Goal: Use online tool/utility: Utilize a website feature to perform a specific function

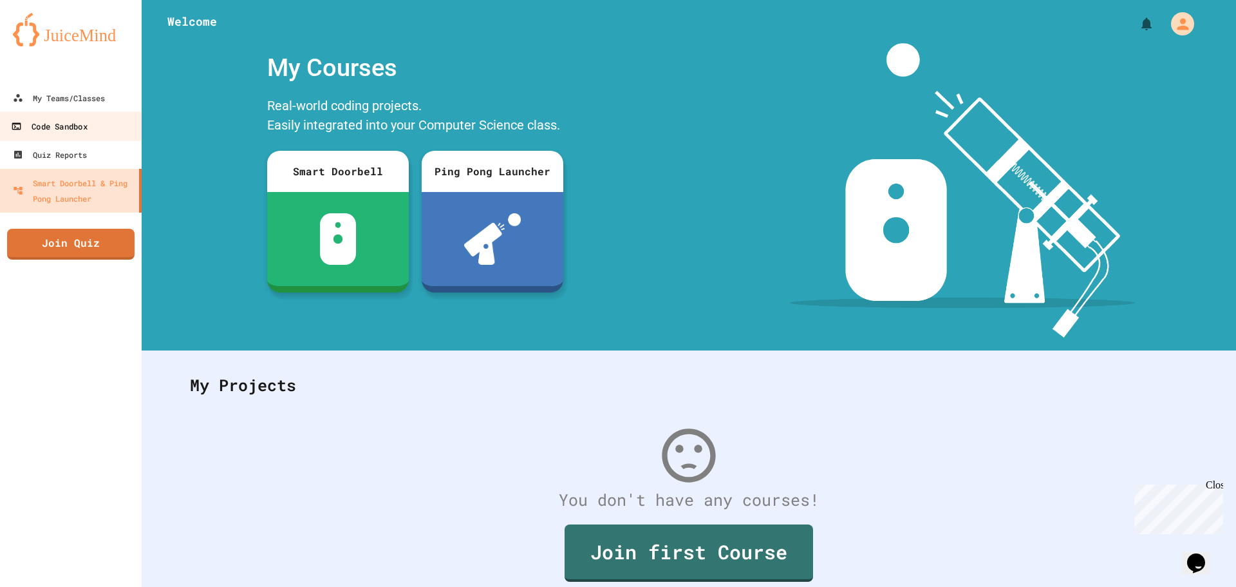
click at [84, 115] on link "Code Sandbox" at bounding box center [71, 125] width 146 height 29
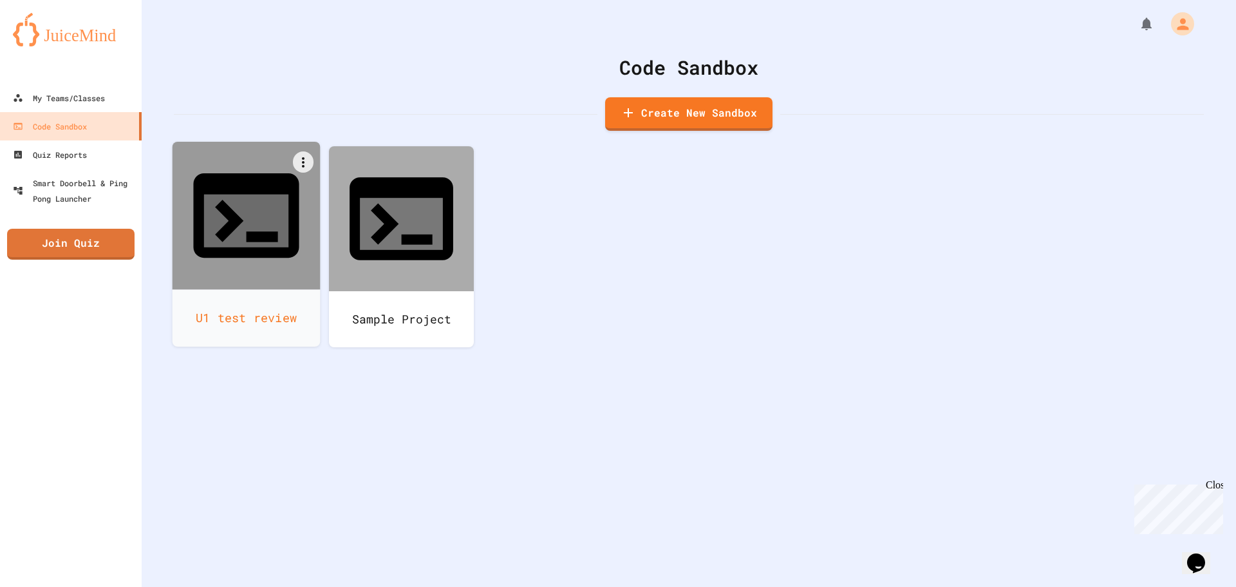
click at [214, 193] on div at bounding box center [247, 216] width 148 height 148
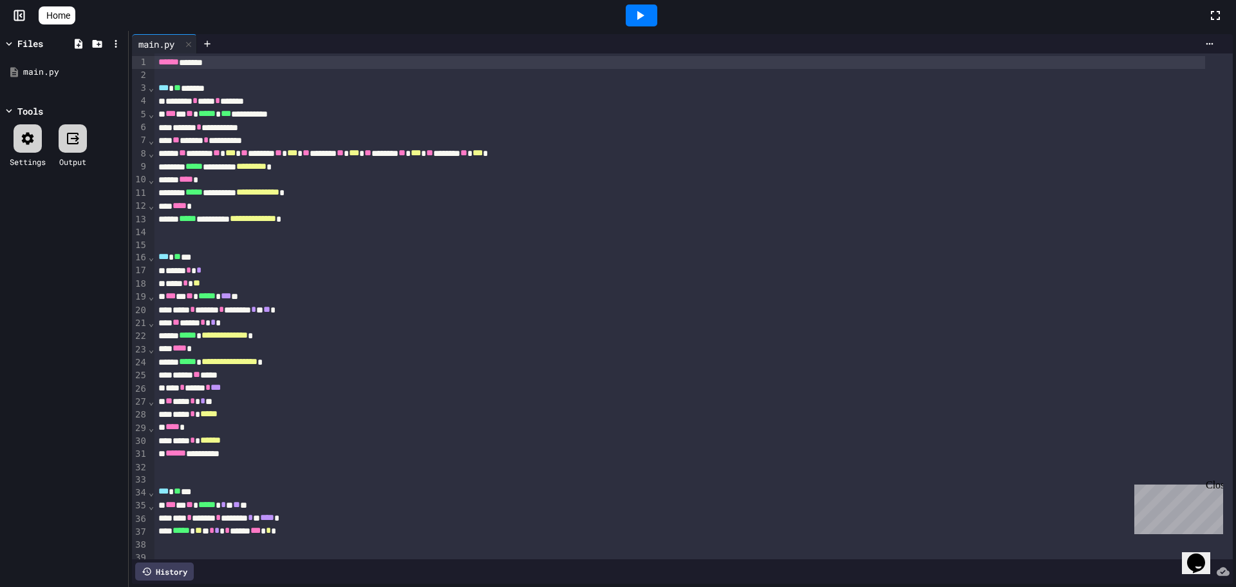
click at [18, 14] on icon at bounding box center [18, 16] width 0 height 10
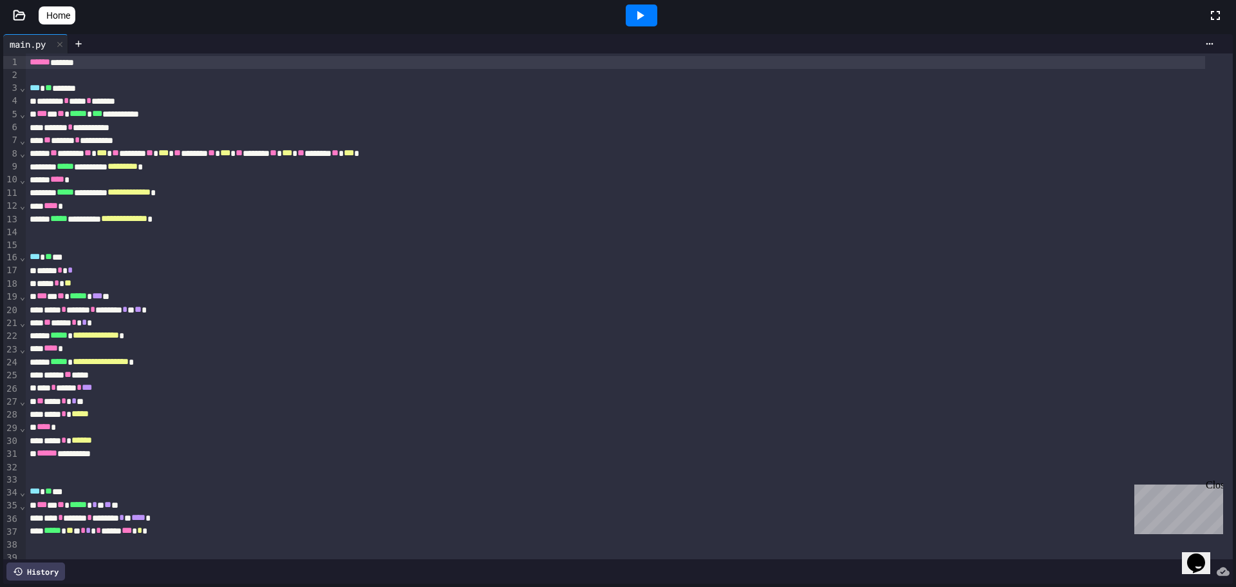
click at [17, 14] on icon at bounding box center [19, 15] width 13 height 13
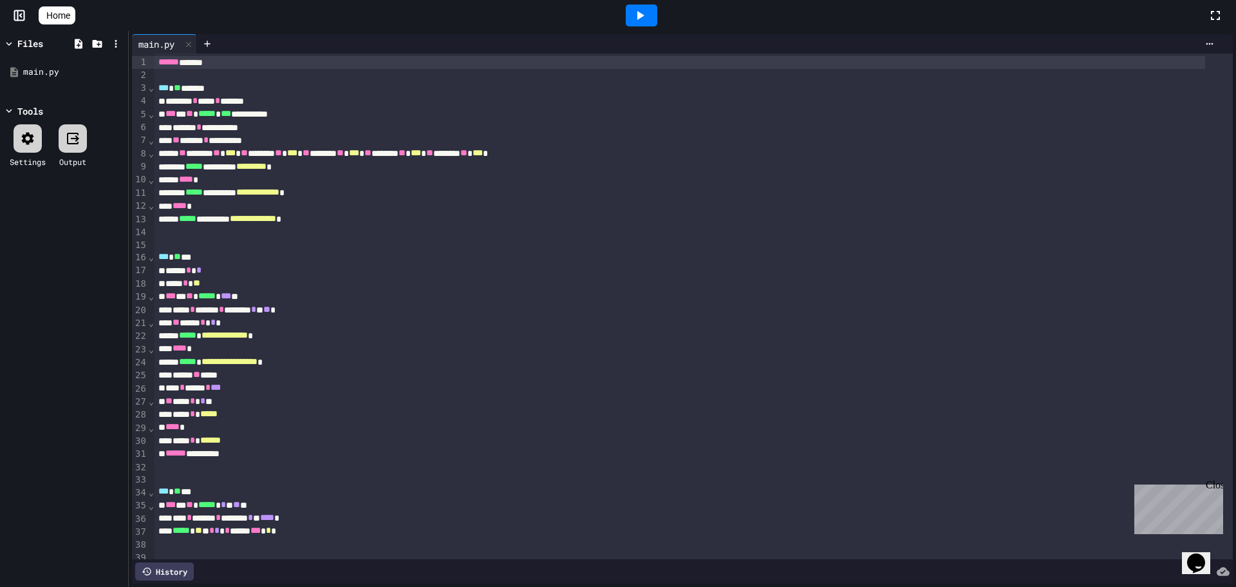
click at [25, 139] on icon at bounding box center [28, 138] width 12 height 12
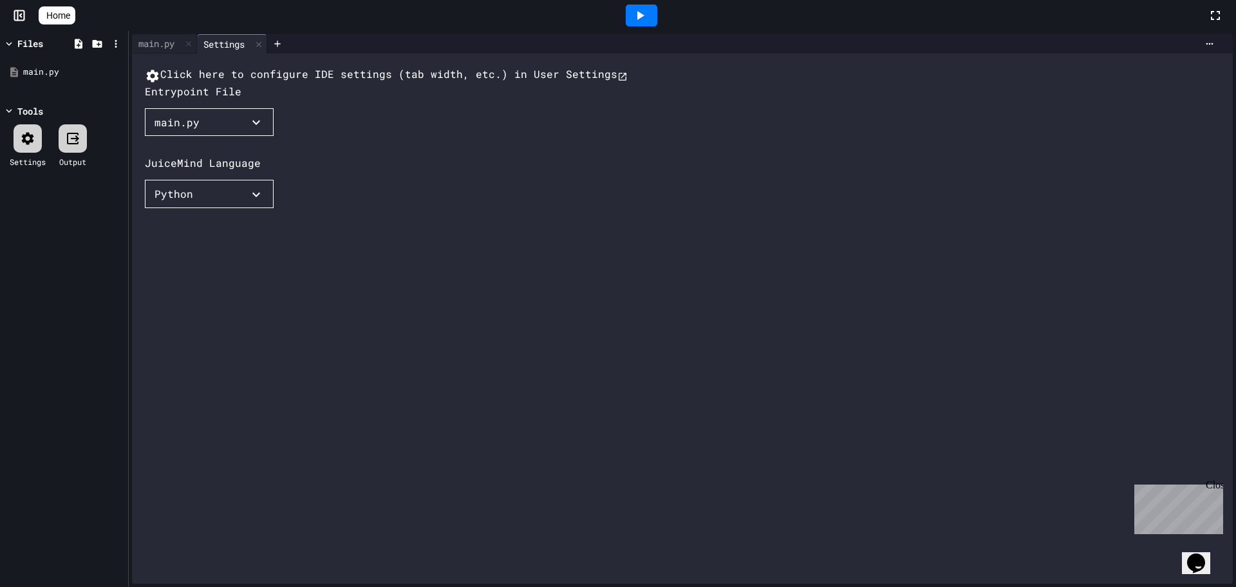
click at [25, 139] on icon at bounding box center [28, 138] width 12 height 12
click at [66, 146] on div at bounding box center [73, 138] width 28 height 28
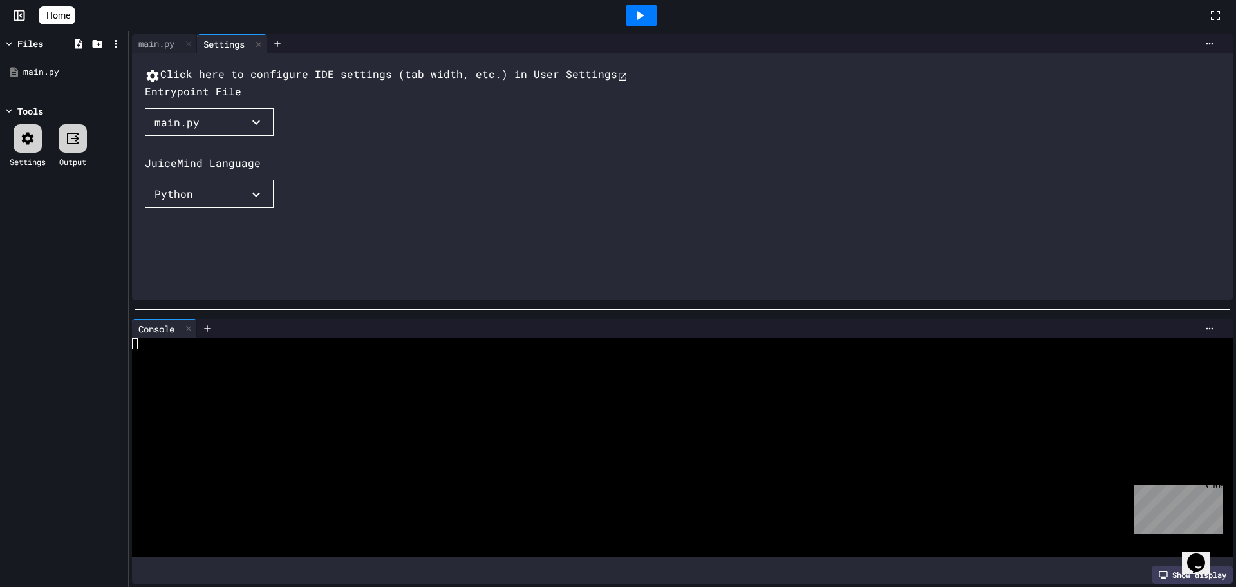
click at [43, 134] on div "Settings" at bounding box center [28, 145] width 36 height 43
click at [30, 134] on icon at bounding box center [27, 138] width 15 height 15
click at [267, 48] on div at bounding box center [258, 44] width 15 height 19
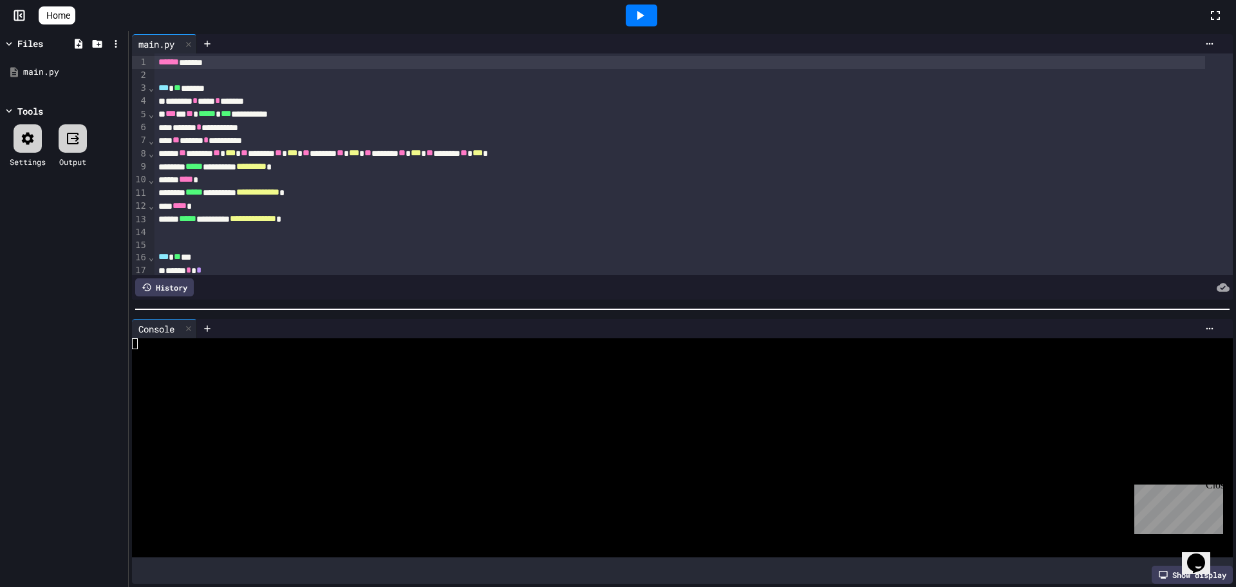
click at [19, 134] on div at bounding box center [28, 138] width 28 height 28
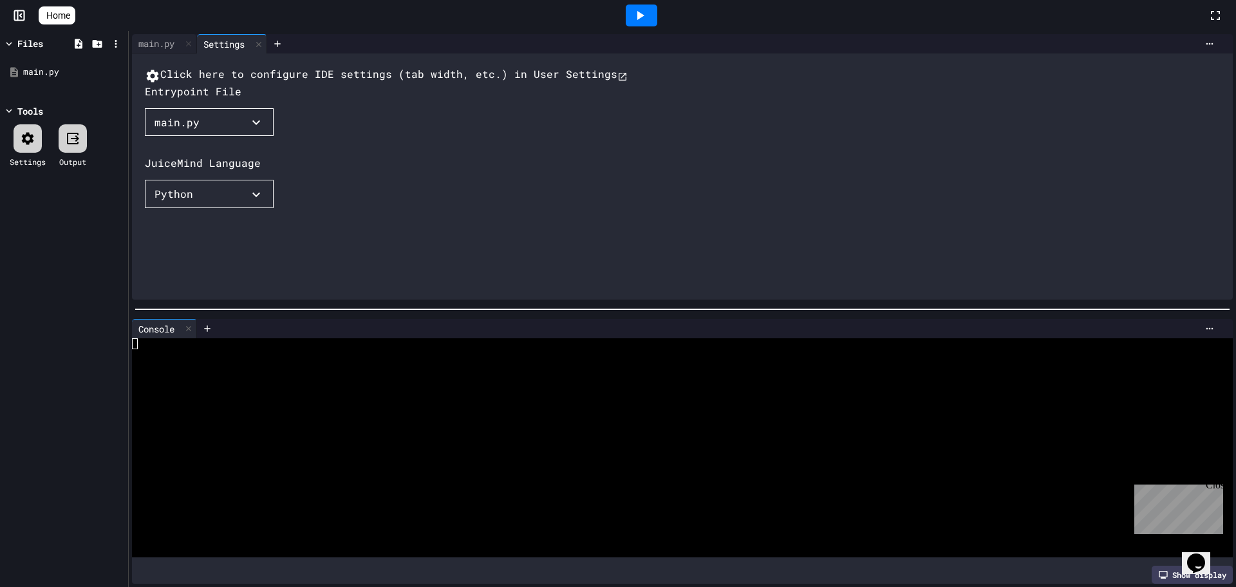
click at [471, 84] on button "Click here to configure IDE settings (tab width, etc.) in User Settings" at bounding box center [386, 74] width 483 height 17
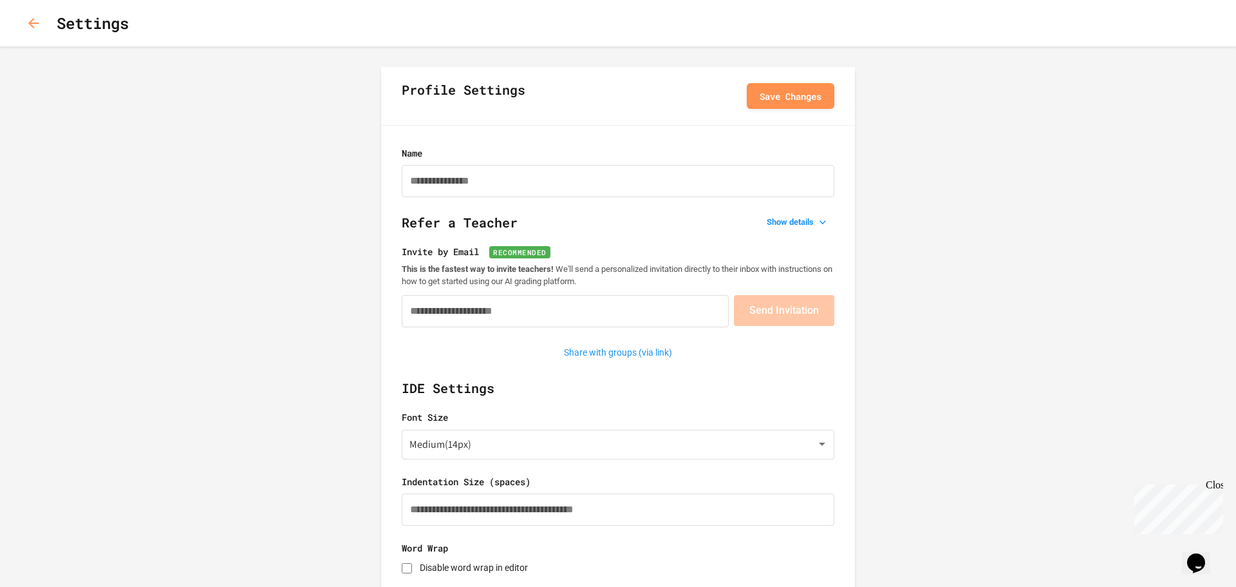
type input "**********"
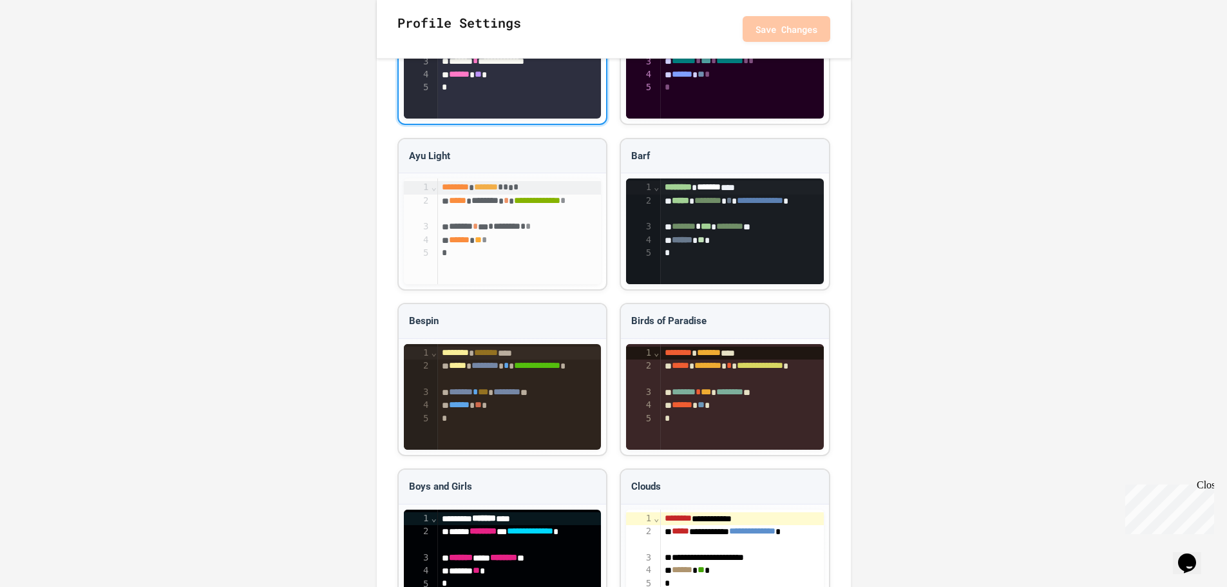
scroll to position [1030, 0]
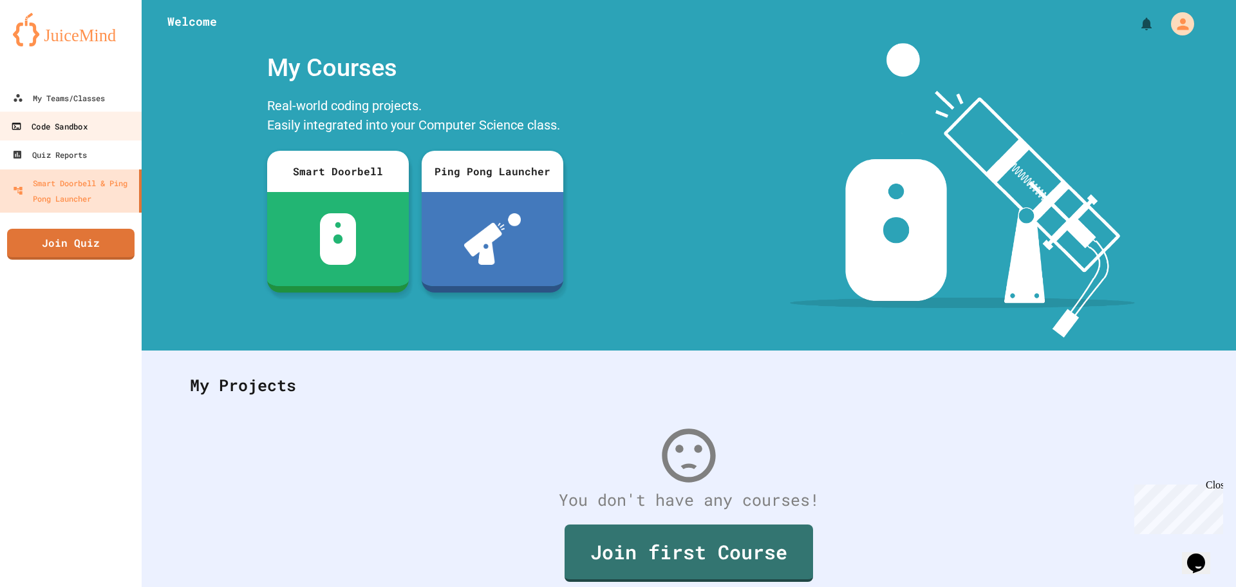
click at [95, 129] on link "Code Sandbox" at bounding box center [71, 125] width 146 height 29
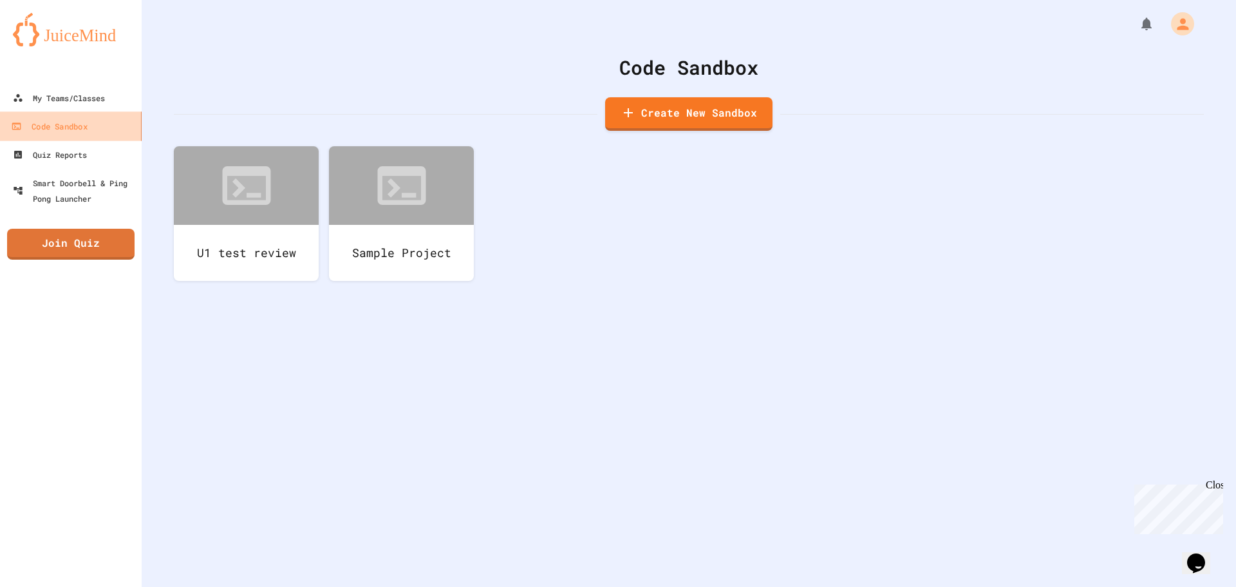
click at [95, 129] on link "Code Sandbox" at bounding box center [71, 125] width 146 height 29
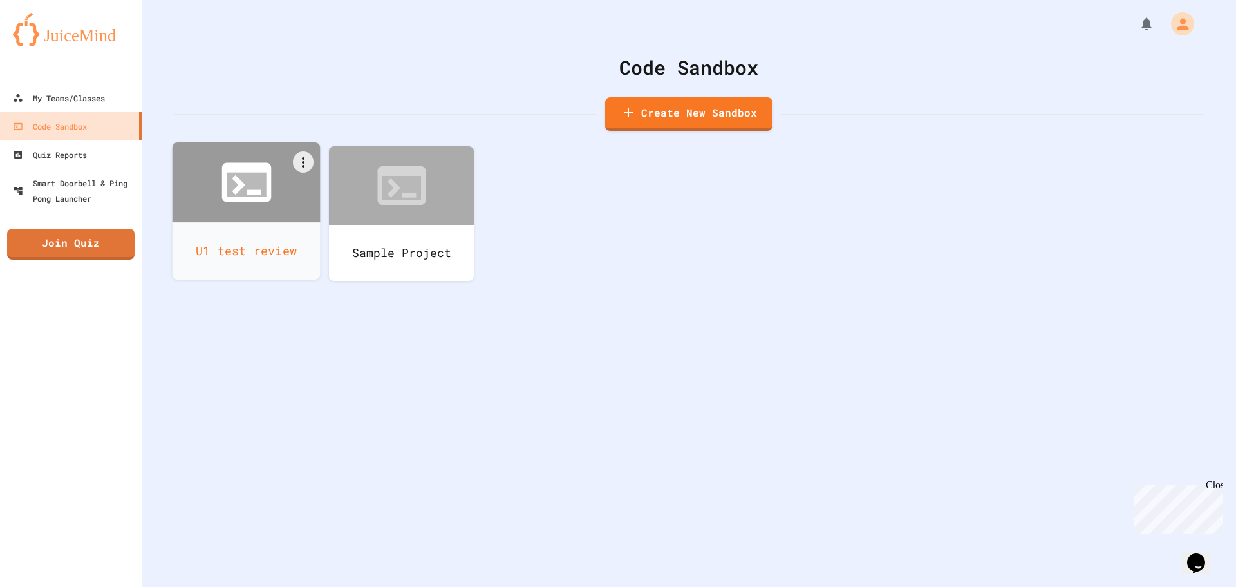
click at [217, 206] on div at bounding box center [247, 182] width 148 height 80
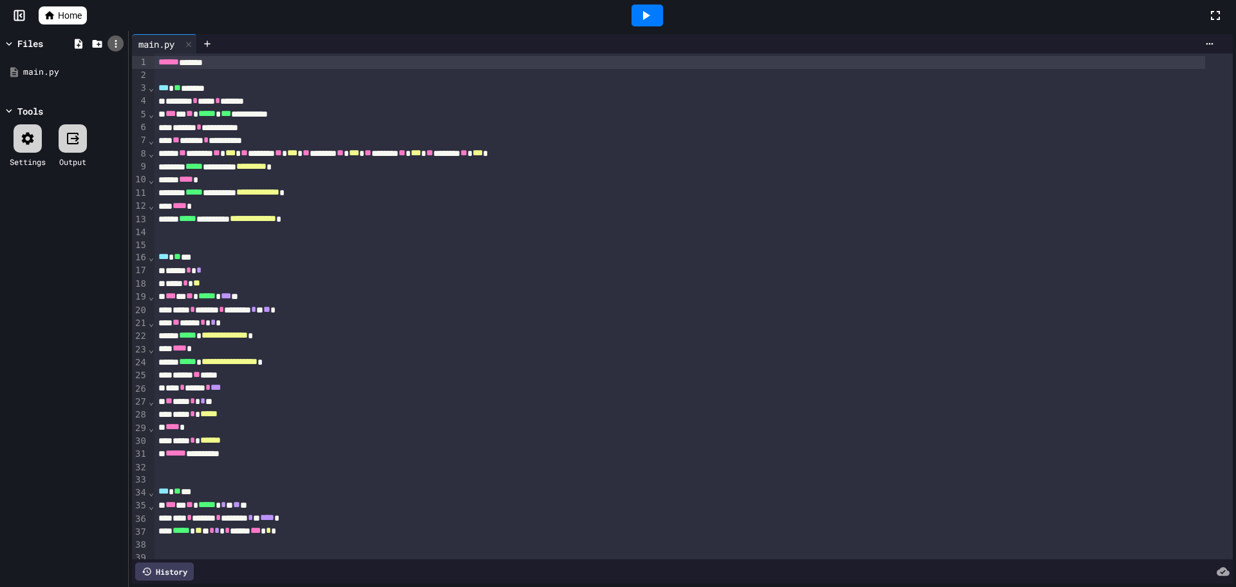
click at [122, 39] on div at bounding box center [116, 43] width 16 height 16
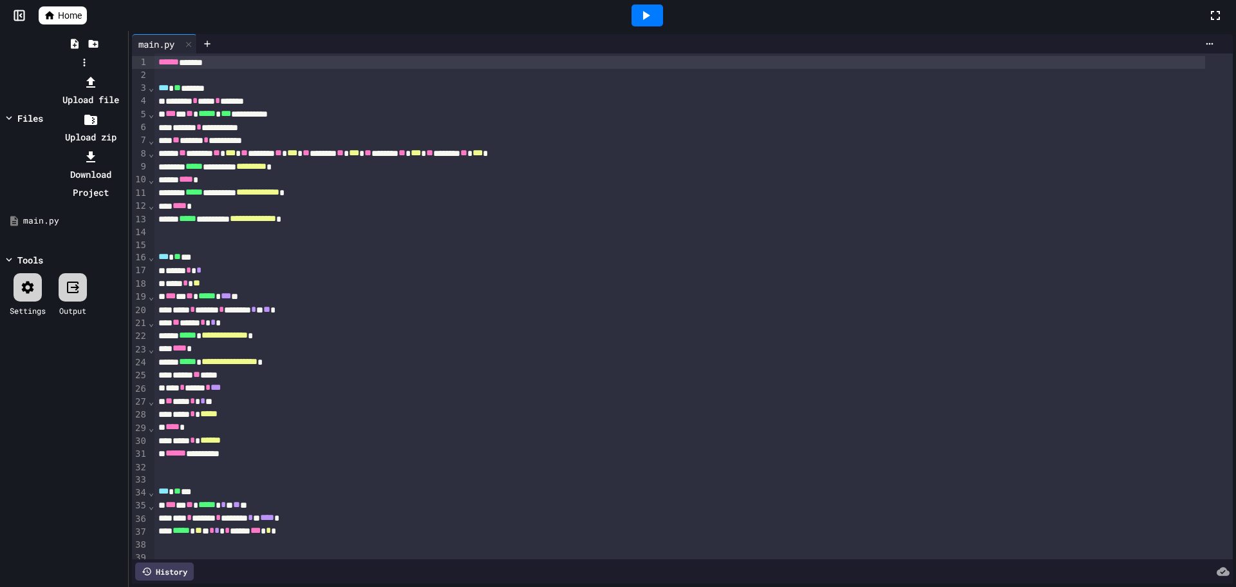
click at [115, 73] on div at bounding box center [84, 73] width 82 height 0
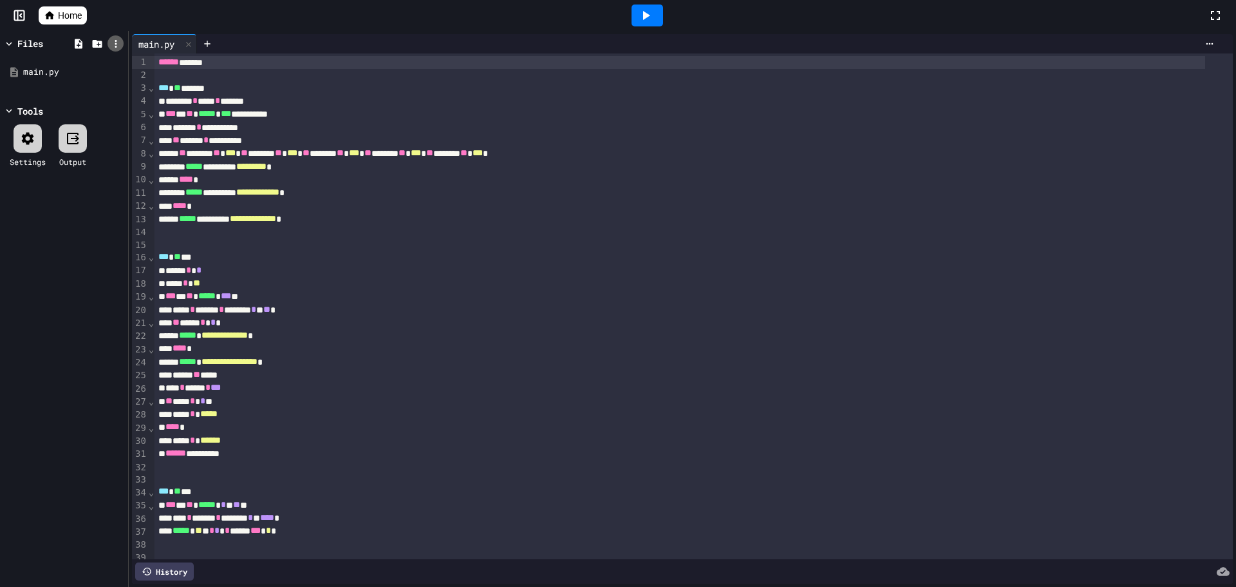
click at [117, 45] on icon at bounding box center [116, 44] width 12 height 12
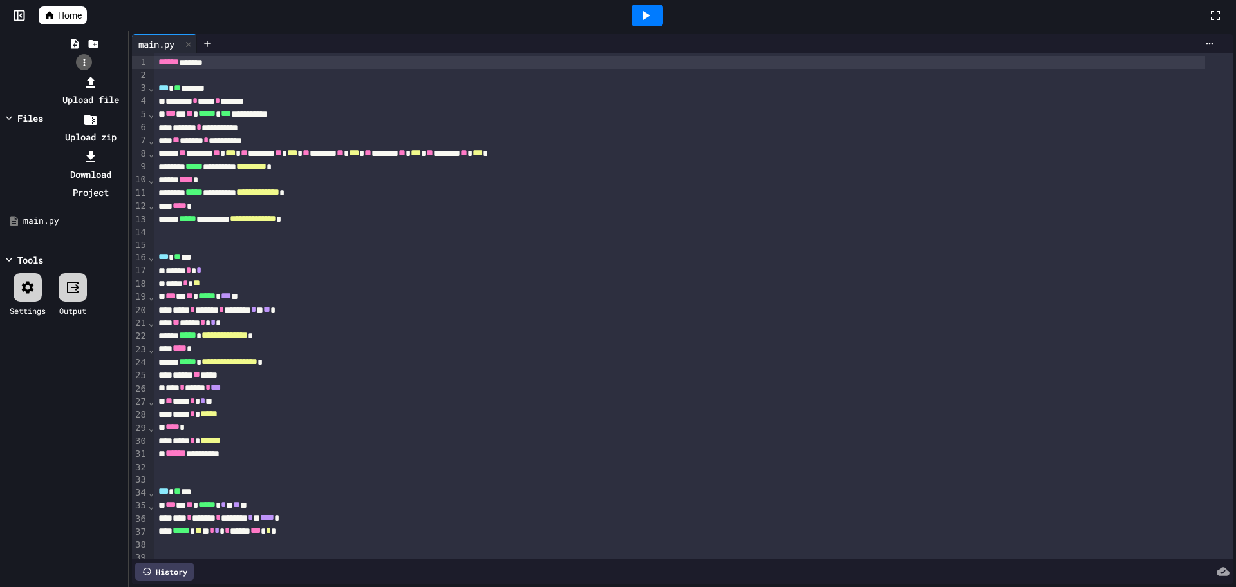
click at [117, 73] on div at bounding box center [84, 73] width 82 height 0
